Goal: Find contact information: Find contact information

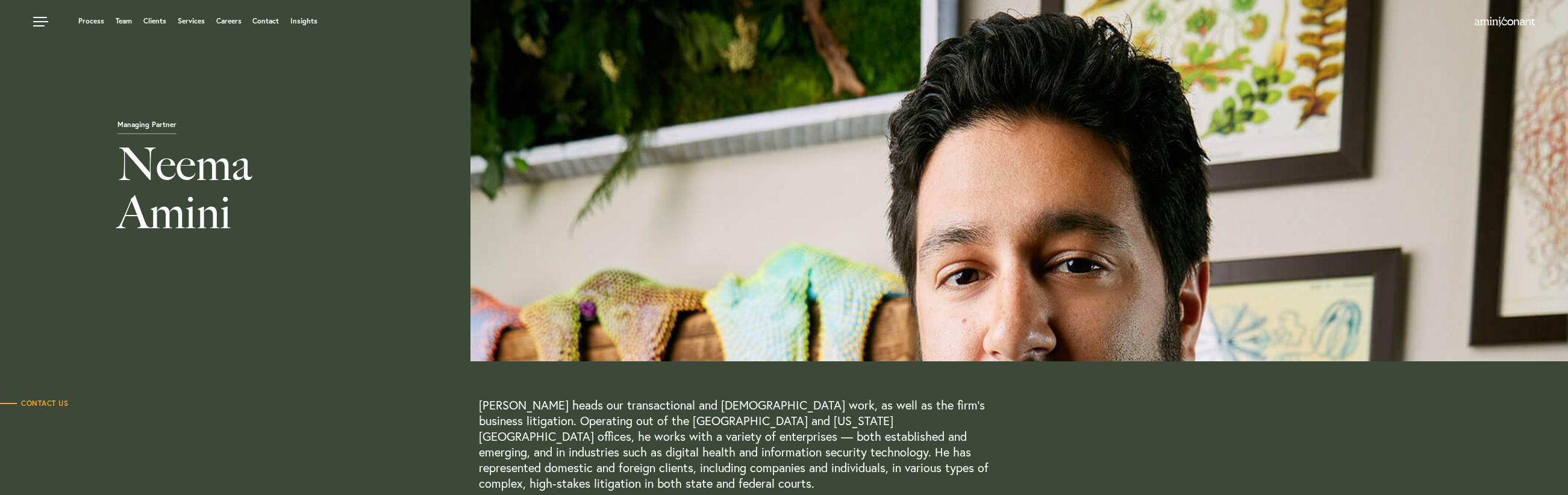
click at [794, 226] on h1 "Neema Amini" at bounding box center [548, 191] width 1098 height 102
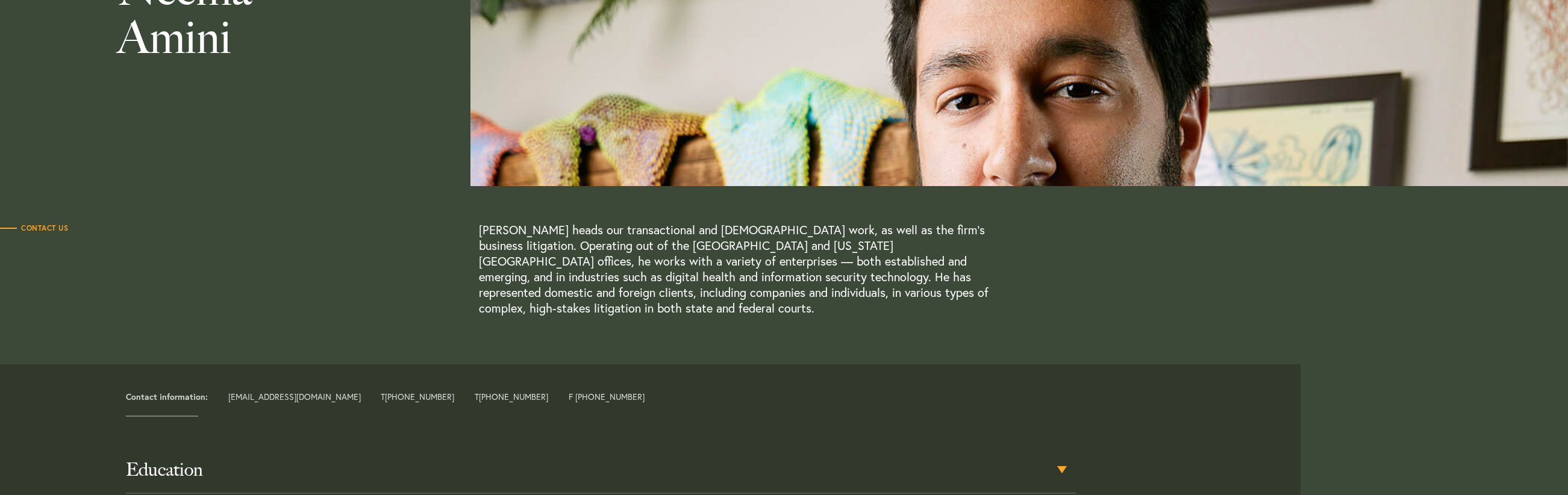
scroll to position [363, 0]
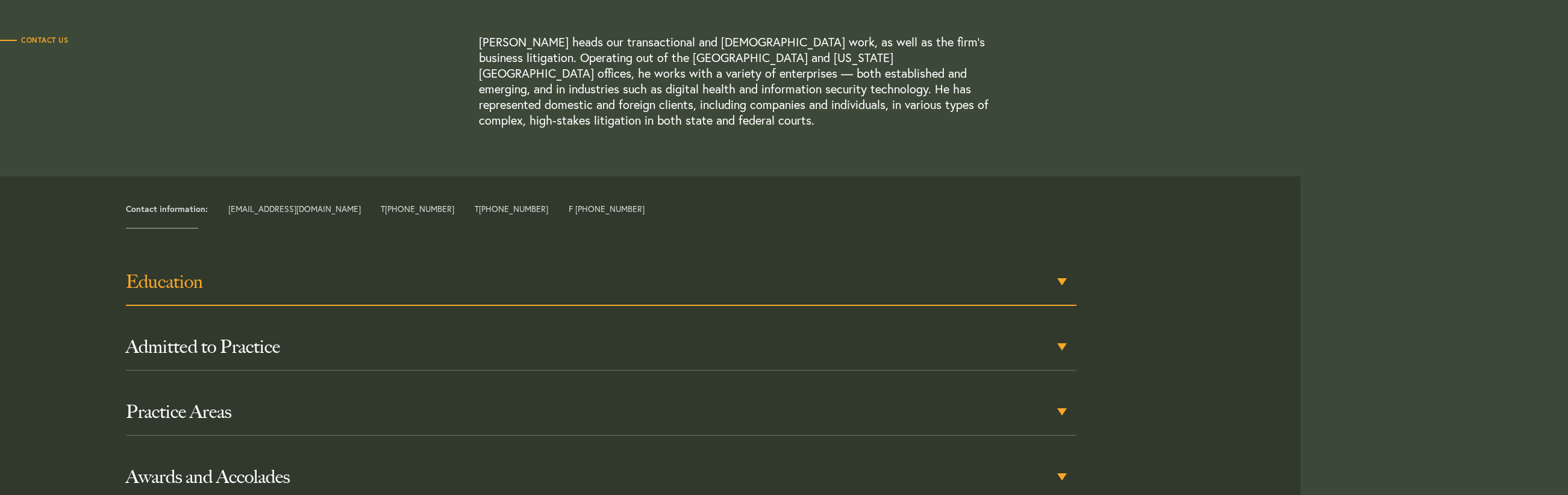
click at [481, 280] on div "Education" at bounding box center [600, 283] width 950 height 47
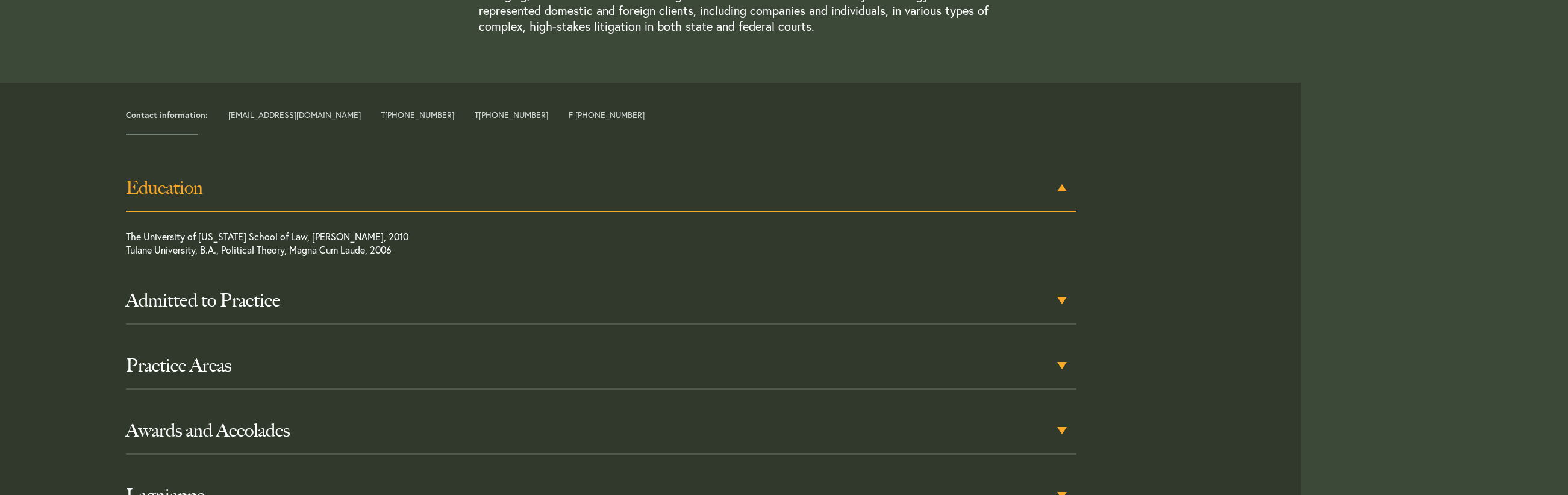
scroll to position [483, 0]
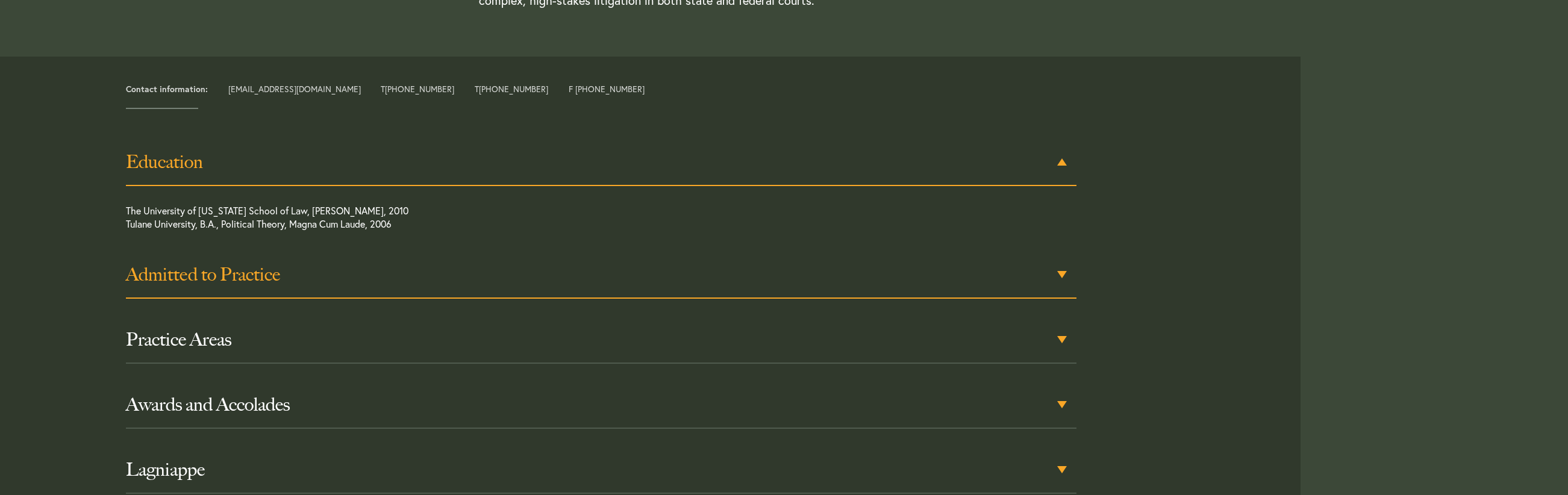
click at [388, 264] on h3 "Admitted to Practice" at bounding box center [600, 275] width 950 height 22
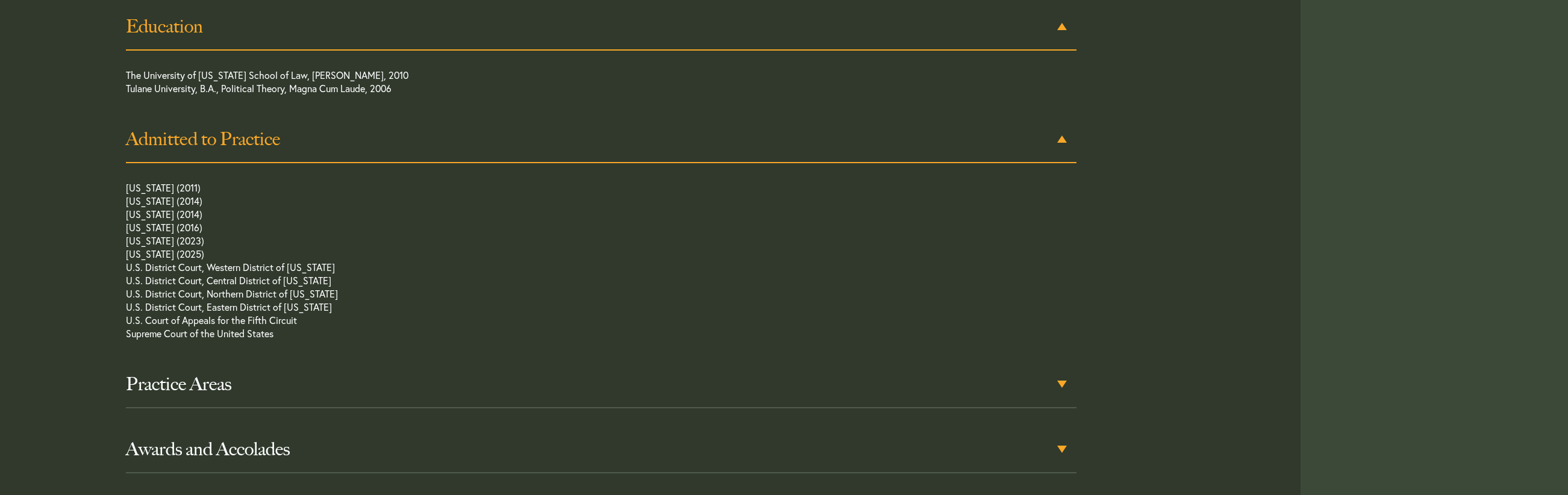
scroll to position [651, 0]
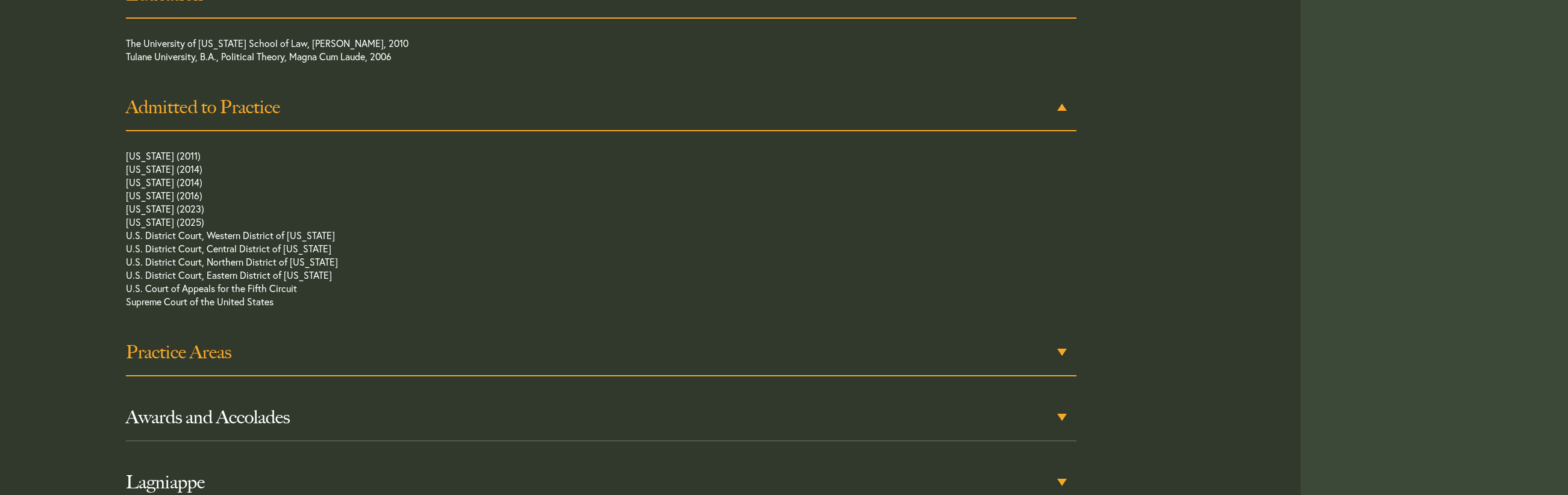
click at [191, 329] on div "Practice Areas" at bounding box center [600, 353] width 950 height 47
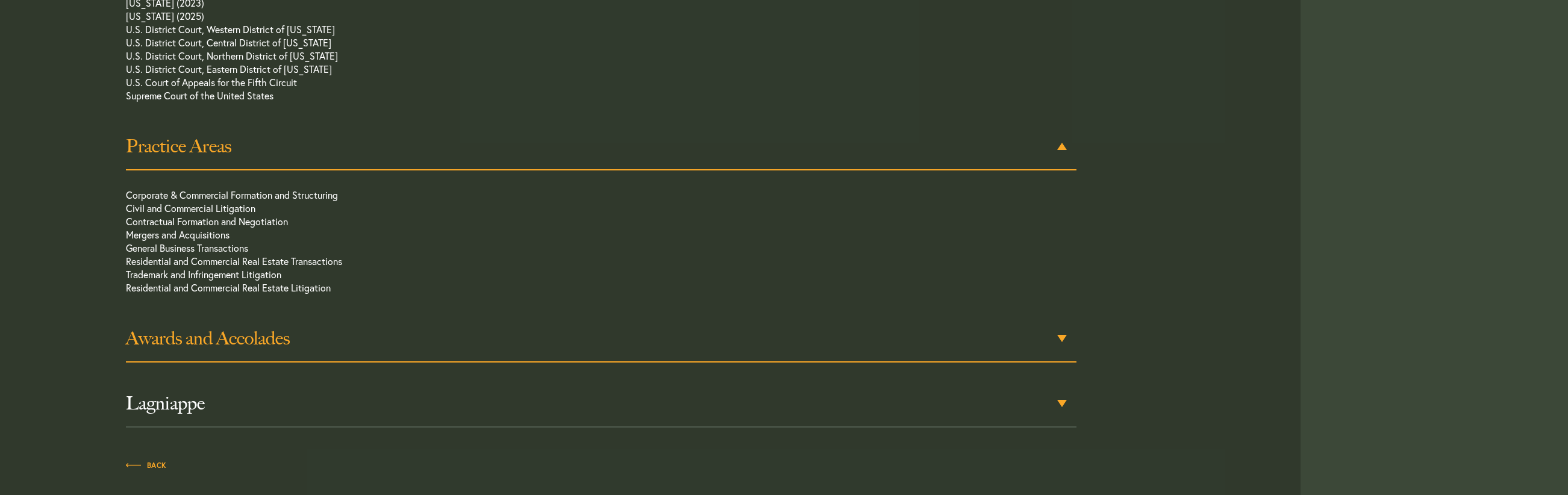
click at [256, 328] on h3 "Awards and Accolades" at bounding box center [600, 339] width 950 height 22
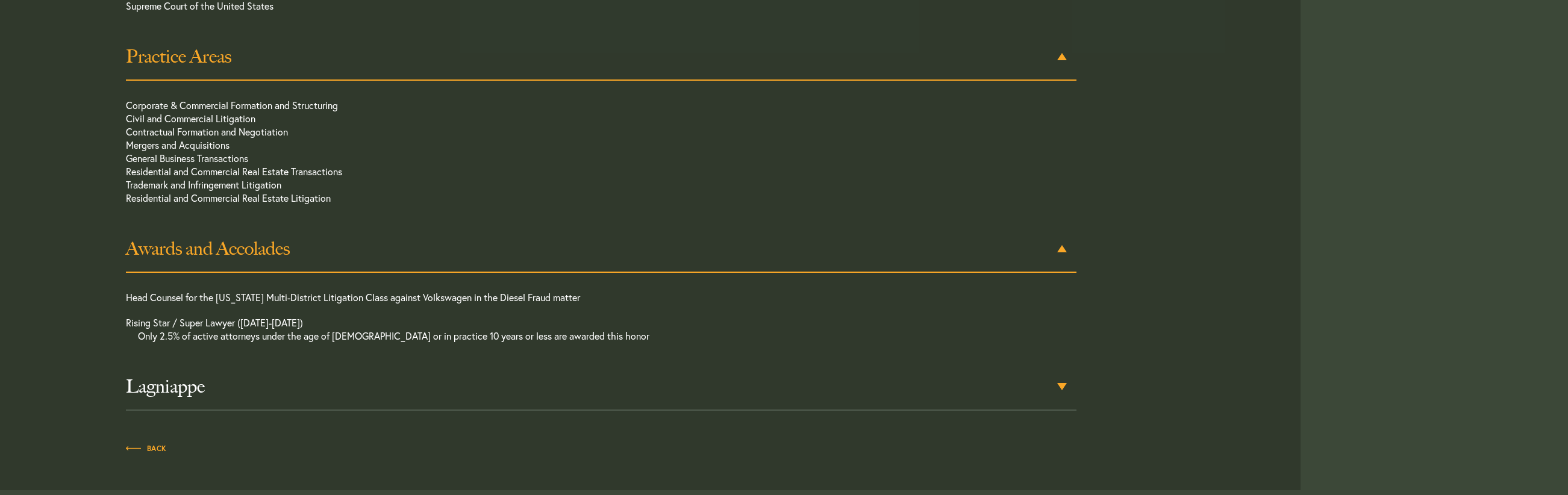
scroll to position [1032, 0]
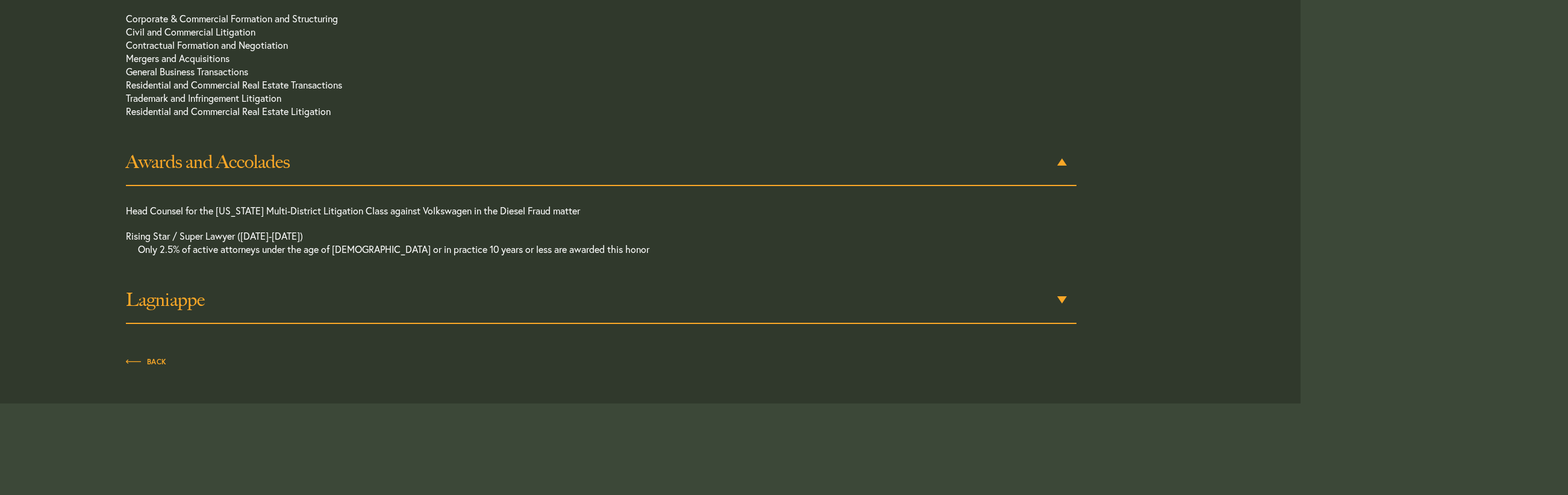
click at [268, 289] on h3 "Lagniappe" at bounding box center [600, 300] width 950 height 22
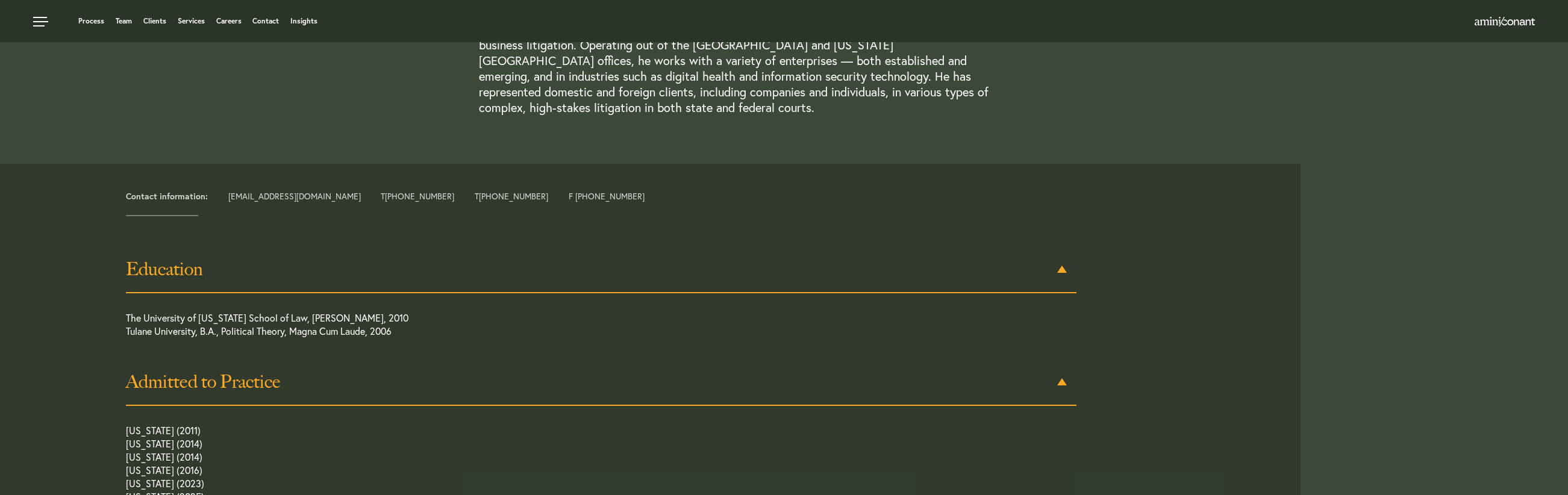
scroll to position [0, 0]
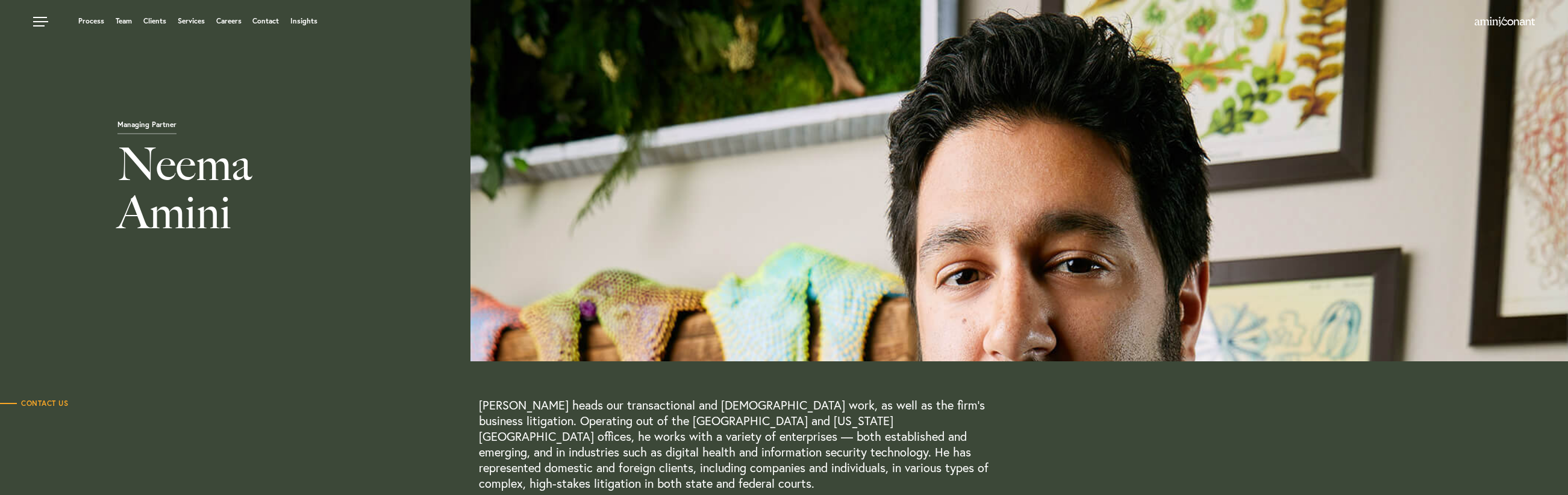
click at [1277, 145] on div at bounding box center [1019, 180] width 1098 height 361
click at [1518, 26] on img at bounding box center [1504, 21] width 60 height 9
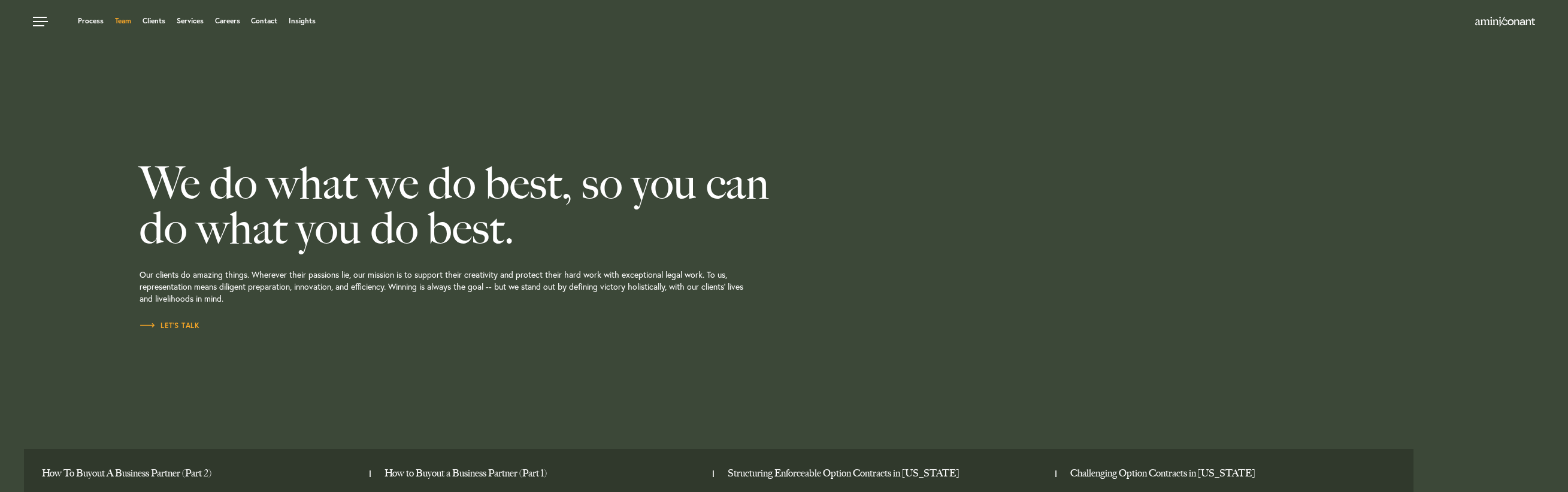
click at [128, 22] on link "Team" at bounding box center [123, 21] width 16 height 7
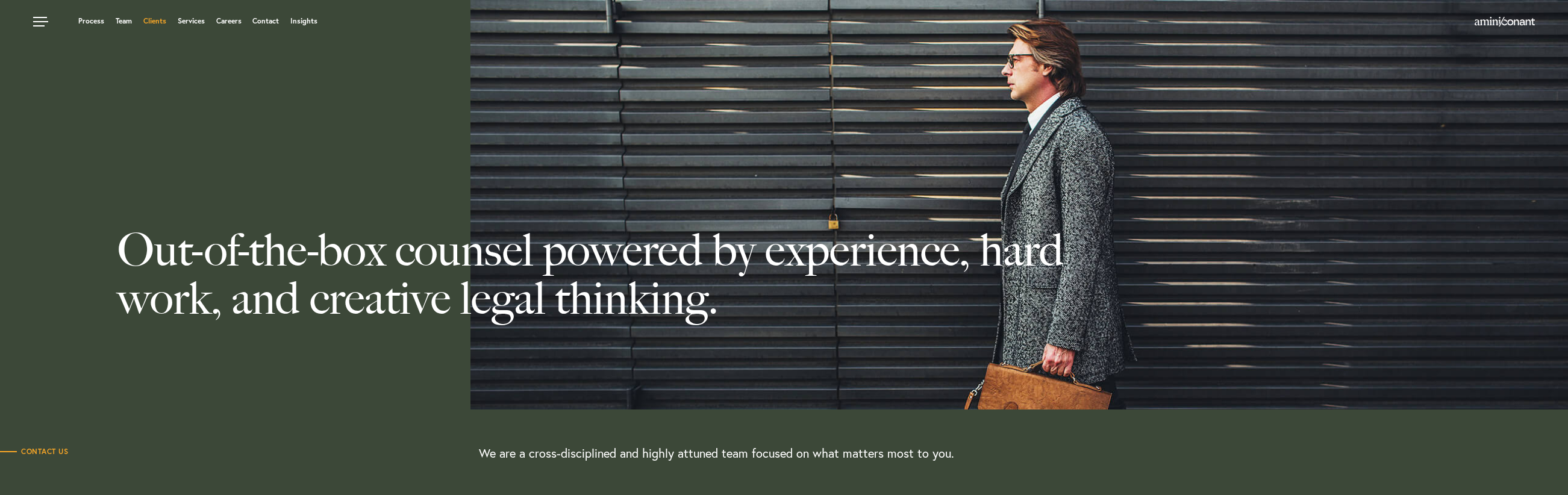
click at [153, 21] on link "Clients" at bounding box center [154, 21] width 23 height 7
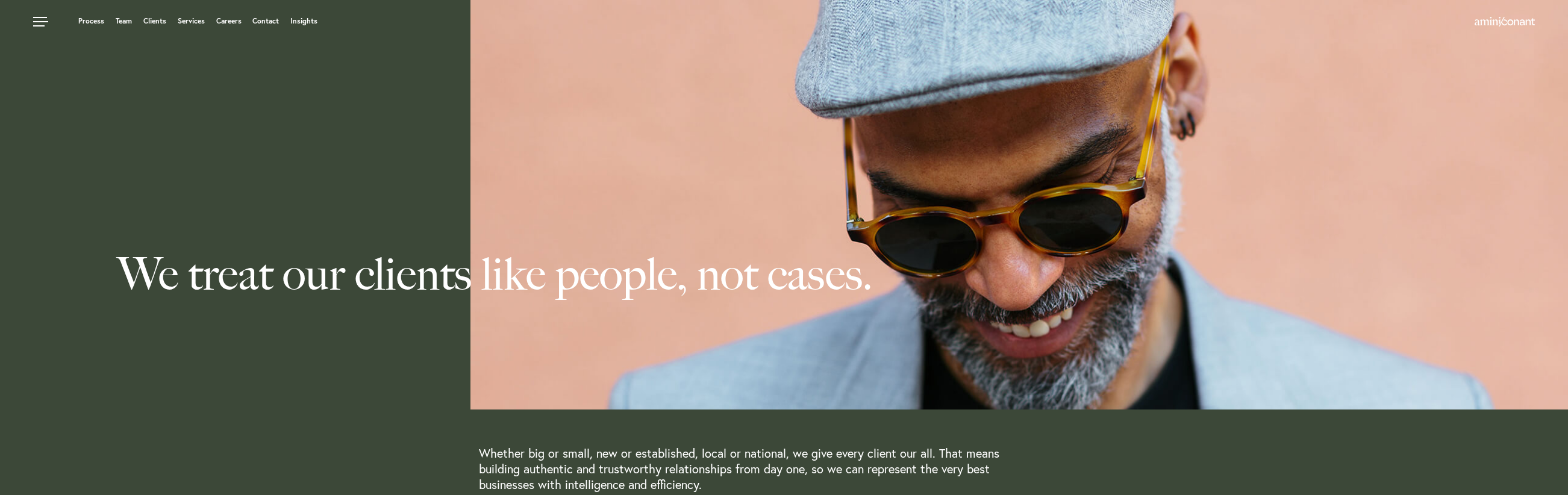
click at [135, 22] on ul "Process Team Clients Services Careers Contact Insights" at bounding box center [594, 21] width 1122 height 12
click at [126, 23] on link "Team" at bounding box center [123, 21] width 16 height 7
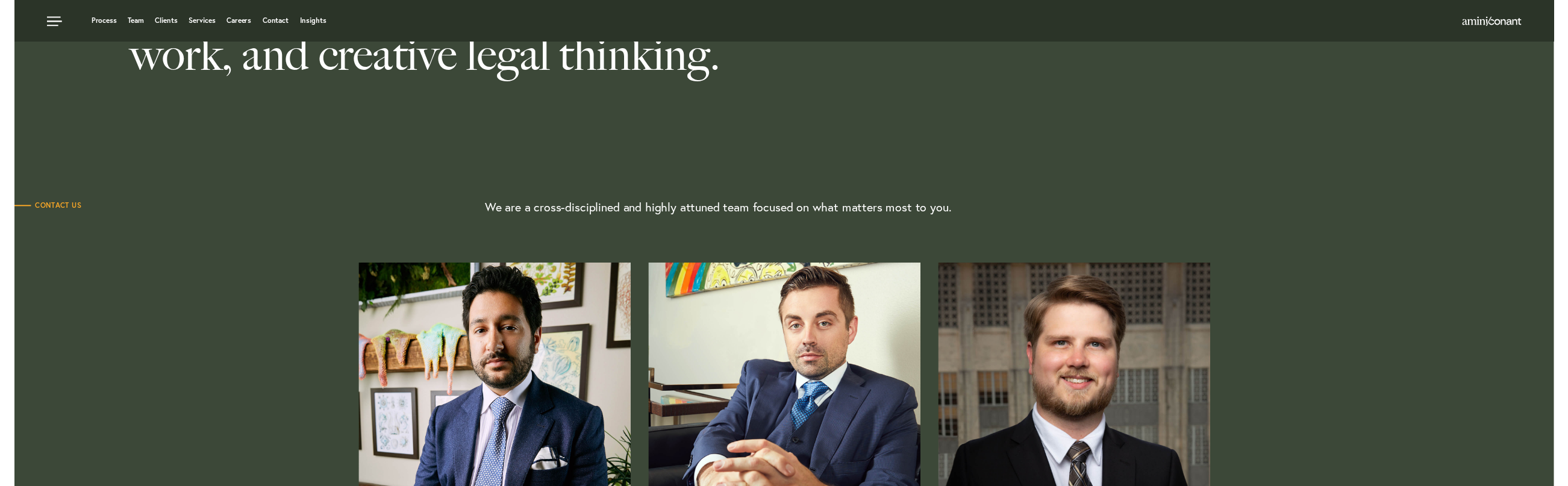
scroll to position [24, 0]
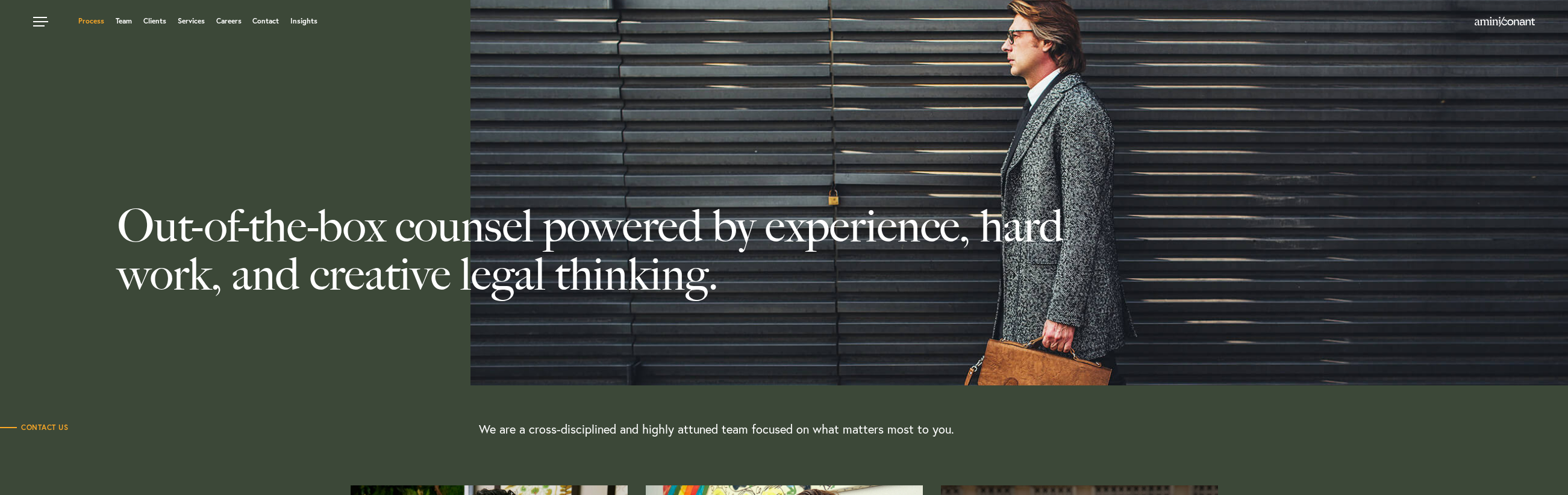
click at [84, 20] on link "Process" at bounding box center [91, 21] width 26 height 7
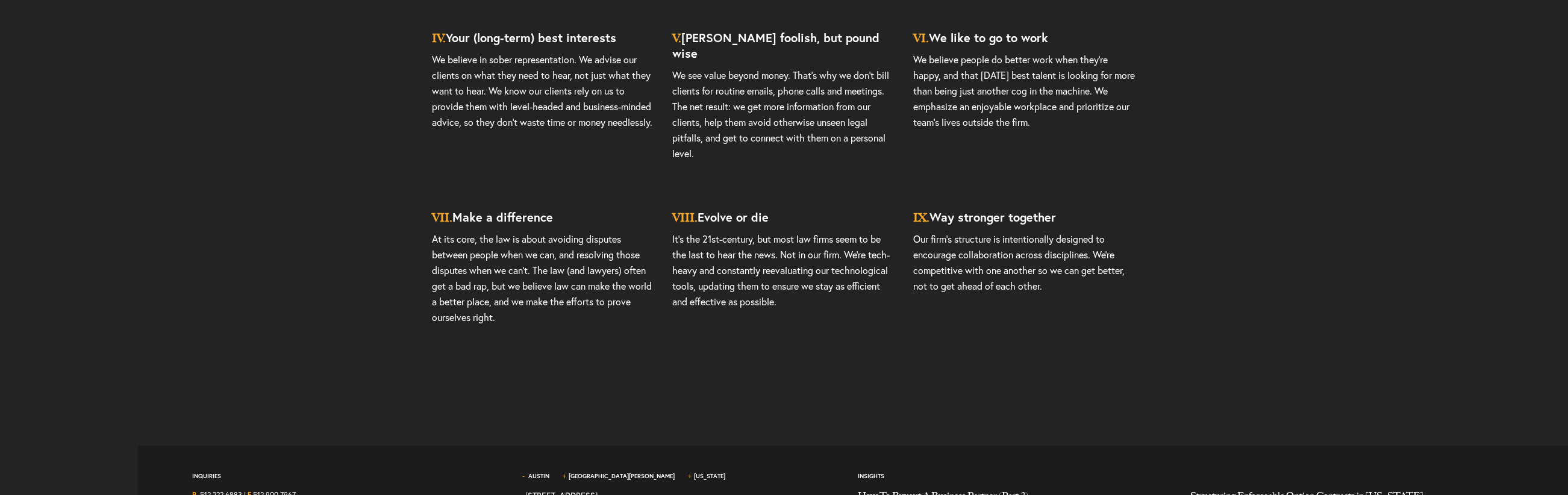
scroll to position [3566, 0]
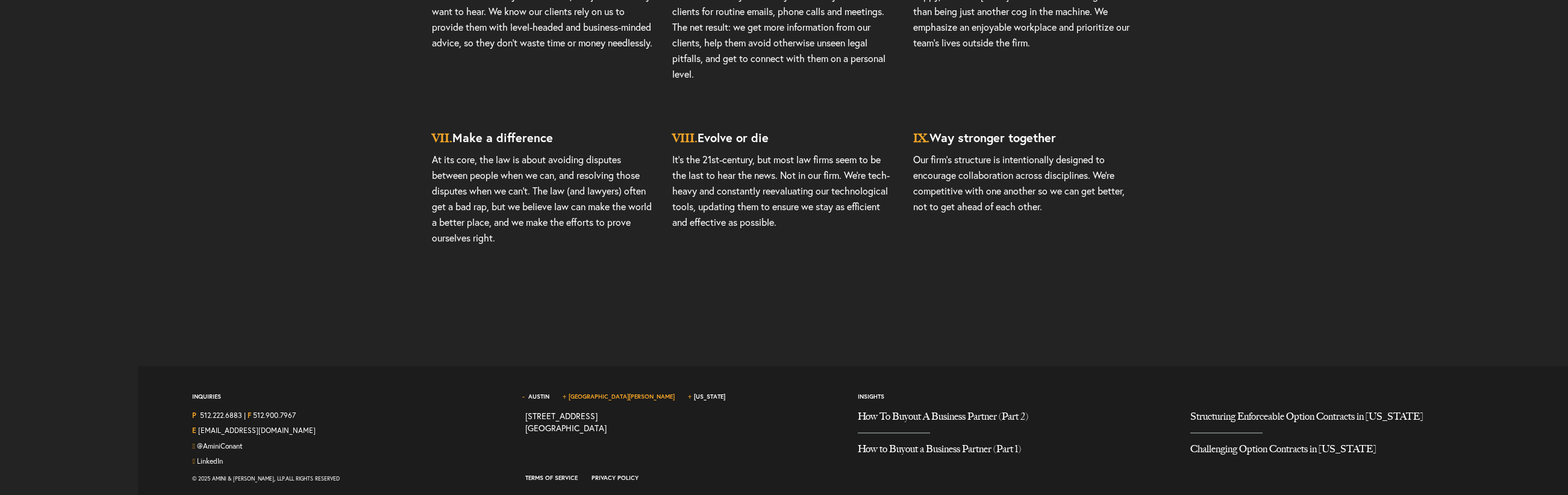
click at [583, 393] on link "[GEOGRAPHIC_DATA][PERSON_NAME]" at bounding box center [622, 396] width 106 height 8
click at [543, 393] on link "Austin" at bounding box center [538, 396] width 21 height 8
click at [691, 393] on span "[US_STATE]" at bounding box center [715, 402] width 48 height 18
click at [694, 393] on link "[US_STATE]" at bounding box center [709, 396] width 31 height 8
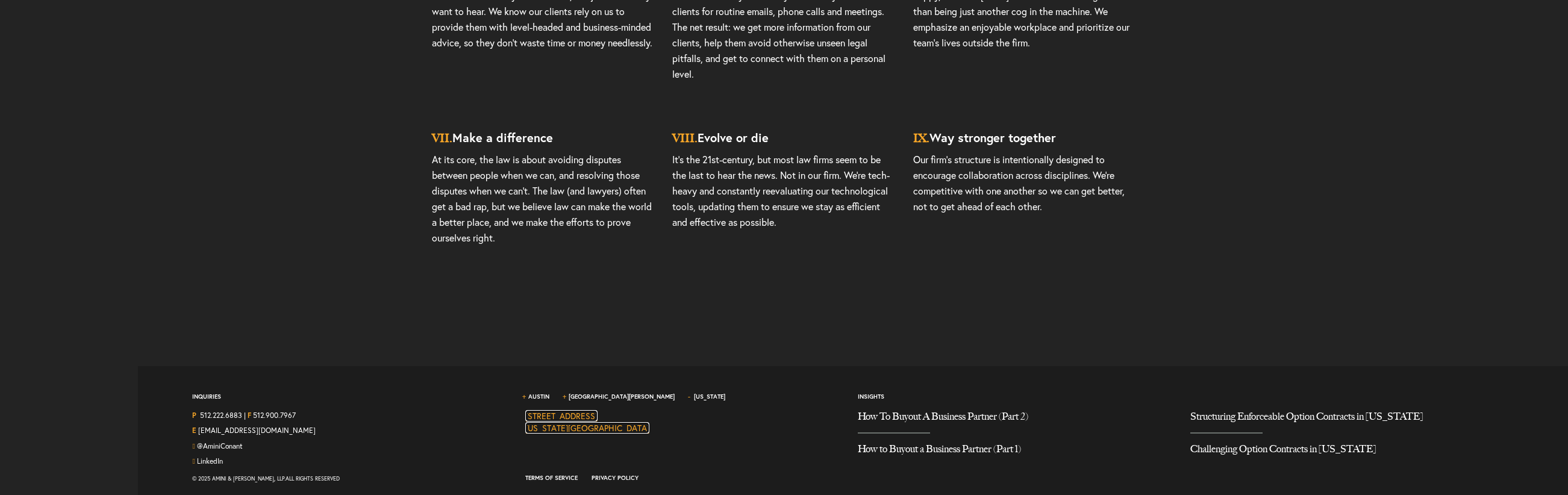
click at [597, 410] on link "[STREET_ADDRESS][US_STATE]" at bounding box center [587, 422] width 124 height 23
